Goal: Information Seeking & Learning: Learn about a topic

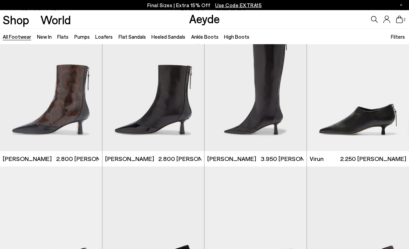
scroll to position [1745, 0]
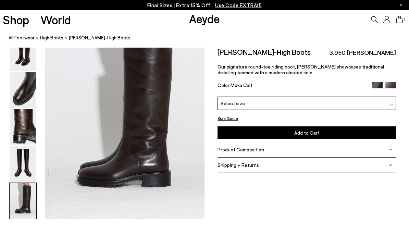
scroll to position [1095, 0]
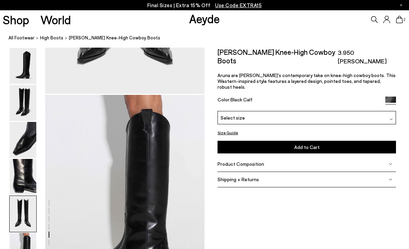
scroll to position [1008, 0]
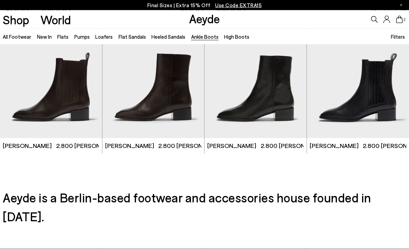
scroll to position [1184, 0]
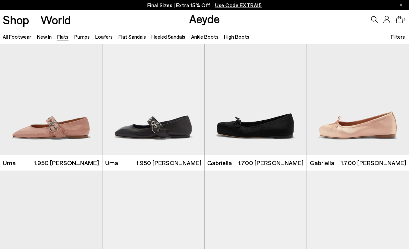
scroll to position [2315, 0]
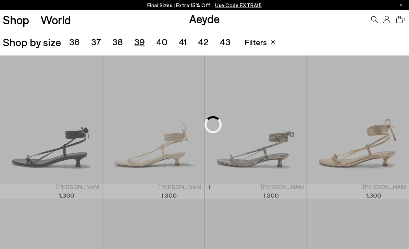
scroll to position [114, 0]
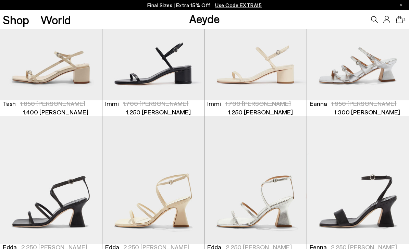
scroll to position [1063, 0]
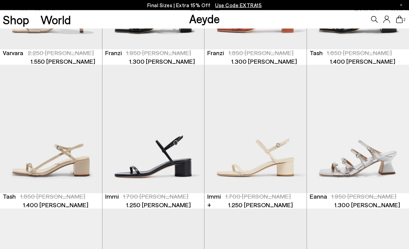
scroll to position [967, 0]
